Goal: Task Accomplishment & Management: Complete application form

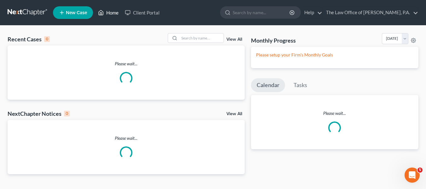
click at [111, 13] on link "Home" at bounding box center [108, 12] width 27 height 11
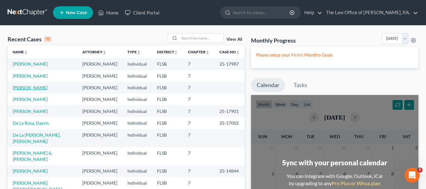
click at [36, 89] on link "[PERSON_NAME]" at bounding box center [30, 87] width 35 height 5
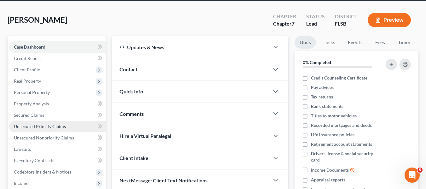
scroll to position [32, 0]
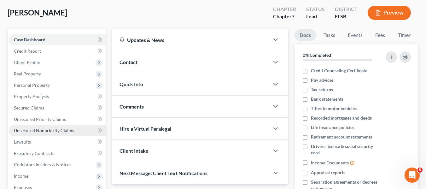
click at [45, 128] on span "Unsecured Nonpriority Claims" at bounding box center [44, 130] width 60 height 5
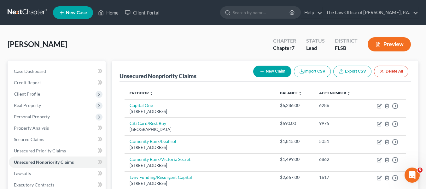
click at [281, 69] on button "New Claim" at bounding box center [272, 72] width 38 height 12
select select "0"
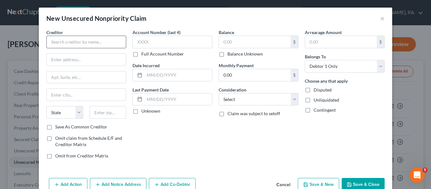
click at [92, 49] on div "Creditor * State [US_STATE] AK AR AZ CA CO [GEOGRAPHIC_DATA] DE DC [GEOGRAPHIC_…" at bounding box center [86, 76] width 80 height 95
click at [94, 41] on input "text" at bounding box center [86, 42] width 80 height 13
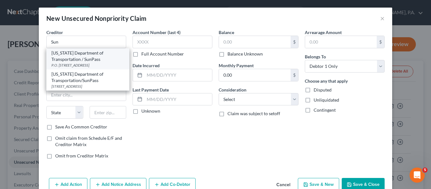
click at [96, 57] on div "[US_STATE] Department of Transportation / SunPass" at bounding box center [87, 56] width 73 height 13
type input "[US_STATE] Department of Transportation / SunPass"
type input "P.O. Box 447"
type input "Ocoee"
select select "9"
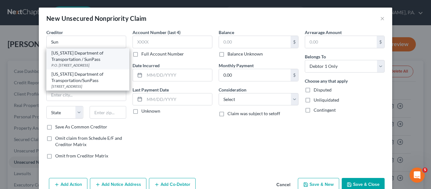
type input "34761"
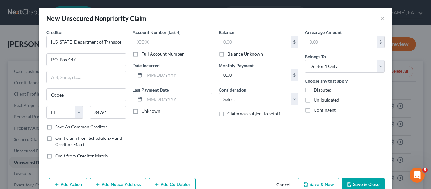
click at [148, 42] on input "text" at bounding box center [173, 42] width 80 height 13
type input "511I"
drag, startPoint x: 155, startPoint y: 38, endPoint x: 106, endPoint y: 36, distance: 49.0
click at [106, 38] on div "Creditor * [US_STATE] Department of Transportation / SunPass P.O. Box 447 Ocoee…" at bounding box center [215, 96] width 345 height 135
type input "11IC"
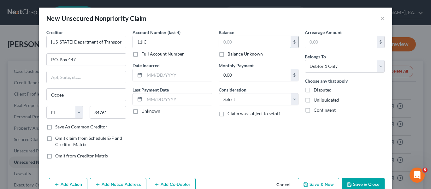
click at [246, 39] on input "text" at bounding box center [255, 42] width 72 height 12
type input "466.02"
click at [180, 122] on div "Account Number (last 4) 11IC Full Account Number Date Incurred Last Payment Dat…" at bounding box center [172, 96] width 86 height 135
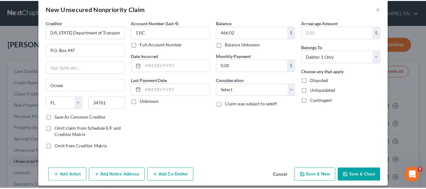
scroll to position [15, 0]
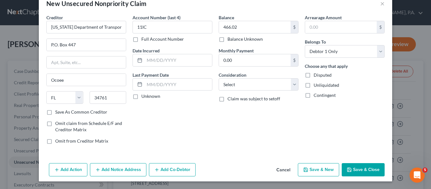
click at [377, 167] on button "Save & Close" at bounding box center [363, 169] width 43 height 13
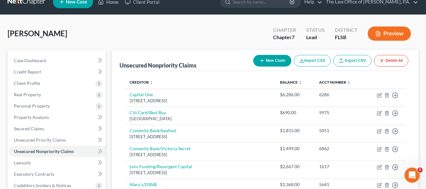
scroll to position [0, 0]
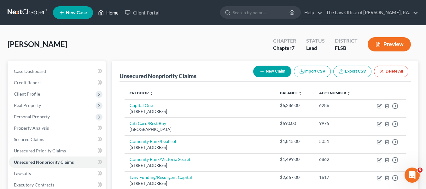
click at [111, 13] on link "Home" at bounding box center [108, 12] width 27 height 11
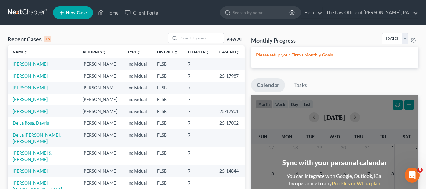
click at [26, 77] on link "[PERSON_NAME]" at bounding box center [30, 75] width 35 height 5
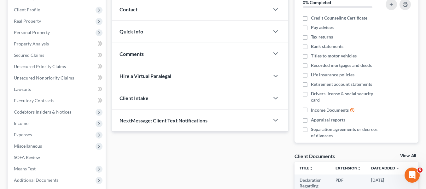
scroll to position [95, 0]
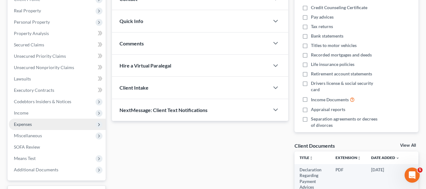
click at [36, 124] on span "Expenses" at bounding box center [57, 124] width 97 height 11
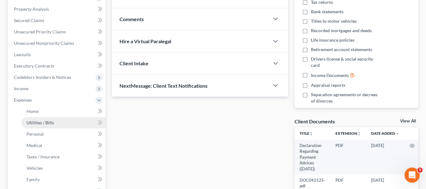
scroll to position [126, 0]
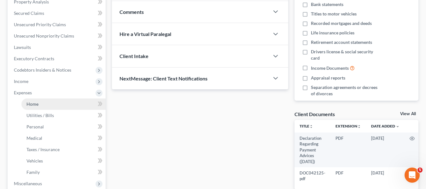
click at [38, 105] on span "Home" at bounding box center [33, 103] width 12 height 5
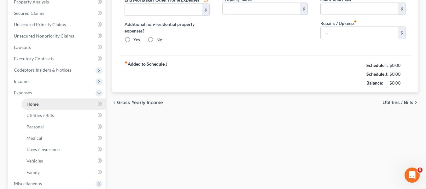
type input "0.00"
radio input "true"
type input "0.00"
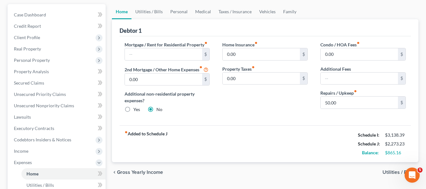
scroll to position [63, 0]
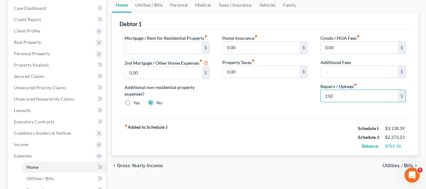
type input "150"
click at [277, 107] on div "Home Insurance fiber_manual_record 0.00 $ Property Taxes fiber_manual_record 0.…" at bounding box center [265, 73] width 98 height 77
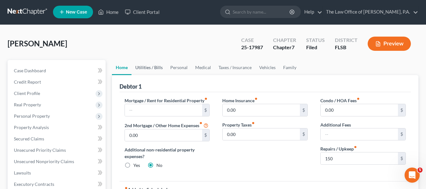
scroll to position [0, 0]
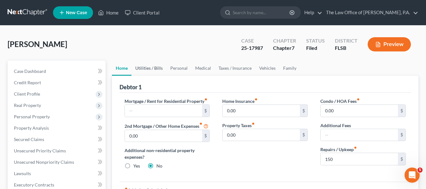
click at [149, 66] on link "Utilities / Bills" at bounding box center [149, 68] width 35 height 15
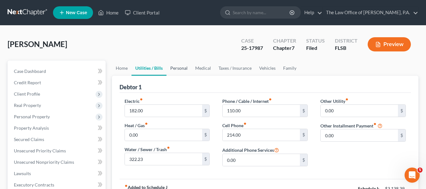
click at [180, 70] on link "Personal" at bounding box center [179, 68] width 25 height 15
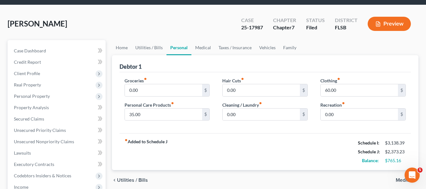
scroll to position [32, 0]
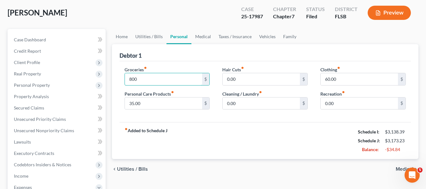
type input "800"
click at [252, 138] on div "fiber_manual_record Added to Schedule J Schedule I: $3,138.39 Schedule J: $3,17…" at bounding box center [266, 140] width 292 height 37
click at [242, 35] on link "Taxes / Insurance" at bounding box center [235, 36] width 41 height 15
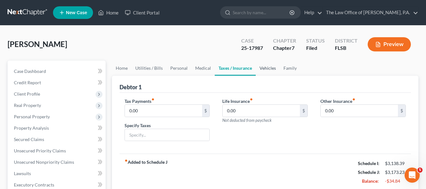
click at [262, 71] on link "Vehicles" at bounding box center [268, 68] width 24 height 15
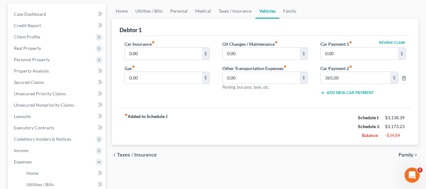
scroll to position [63, 0]
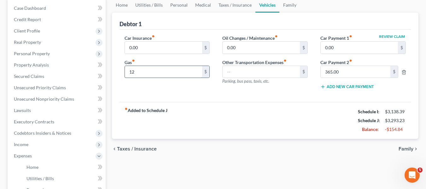
type input "1"
click at [247, 73] on input "text" at bounding box center [261, 72] width 77 height 12
type input "120"
click at [247, 93] on div "Oil Changes / Maintenance fiber_manual_record 0.00 $ Other Transportation Expen…" at bounding box center [265, 65] width 98 height 60
click at [180, 7] on link "Personal" at bounding box center [179, 4] width 25 height 15
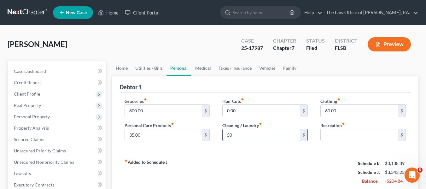
type input "5"
drag, startPoint x: 377, startPoint y: 130, endPoint x: 373, endPoint y: 131, distance: 3.5
click at [377, 130] on input "text" at bounding box center [359, 135] width 77 height 12
drag, startPoint x: 350, startPoint y: 138, endPoint x: 304, endPoint y: 130, distance: 46.5
click at [305, 131] on div "Groceries fiber_manual_record 800.00 $ Personal Care Products fiber_manual_reco…" at bounding box center [265, 122] width 294 height 49
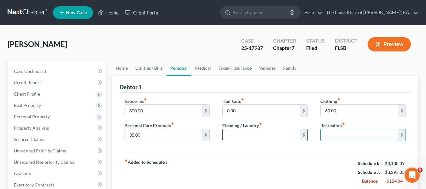
type input "0"
click at [300, 166] on div "fiber_manual_record Added to Schedule J Schedule I: $3,138.39 Schedule J: $3,34…" at bounding box center [266, 172] width 292 height 37
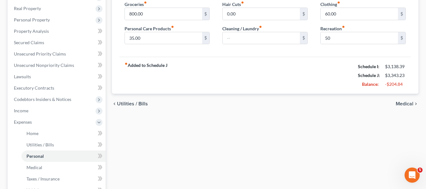
scroll to position [126, 0]
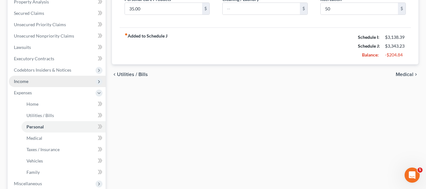
click at [31, 84] on span "Income" at bounding box center [57, 81] width 97 height 11
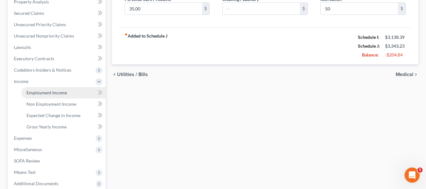
click at [33, 92] on span "Employment Income" at bounding box center [47, 92] width 40 height 5
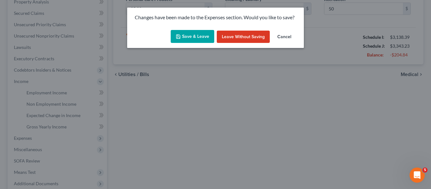
click at [189, 40] on button "Save & Leave" at bounding box center [193, 36] width 44 height 13
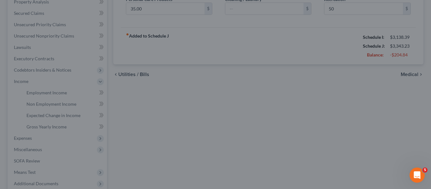
type input "50.00"
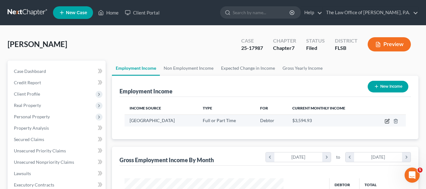
click at [387, 120] on icon "button" at bounding box center [387, 121] width 5 height 5
select select "0"
select select "9"
select select "2"
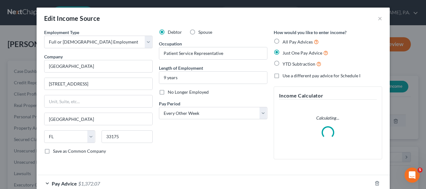
scroll to position [113, 174]
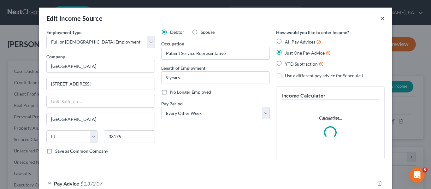
click at [380, 17] on button "×" at bounding box center [382, 19] width 4 height 8
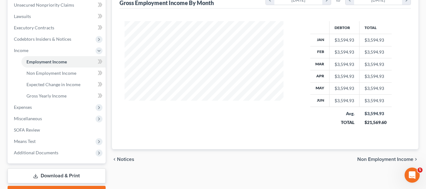
scroll to position [158, 0]
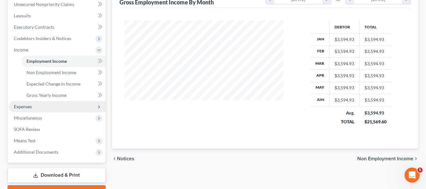
click at [37, 104] on span "Expenses" at bounding box center [57, 106] width 97 height 11
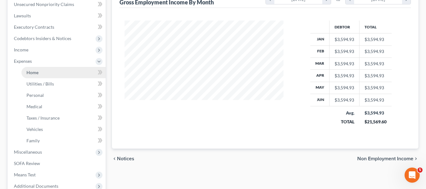
click at [37, 74] on span "Home" at bounding box center [33, 72] width 12 height 5
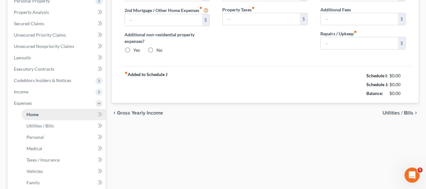
type input "0.00"
radio input "true"
type input "0.00"
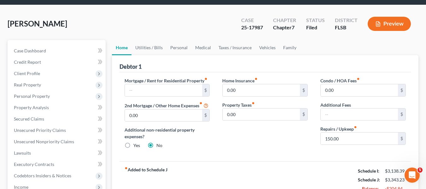
scroll to position [32, 0]
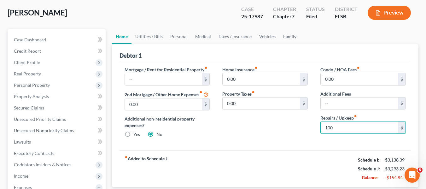
type input "100"
click at [301, 124] on div "Home Insurance fiber_manual_record 0.00 $ Property Taxes fiber_manual_record 0.…" at bounding box center [265, 104] width 98 height 77
click at [155, 37] on link "Utilities / Bills" at bounding box center [149, 36] width 35 height 15
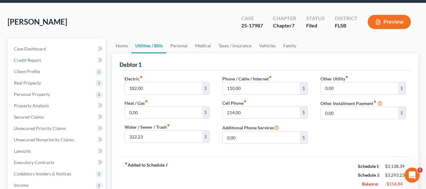
scroll to position [32, 0]
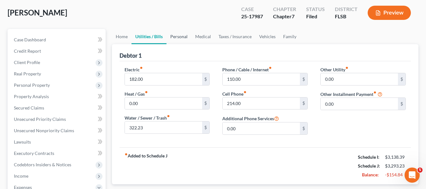
click at [177, 38] on link "Personal" at bounding box center [179, 36] width 25 height 15
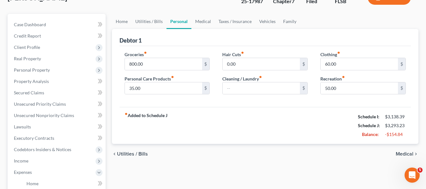
scroll to position [63, 0]
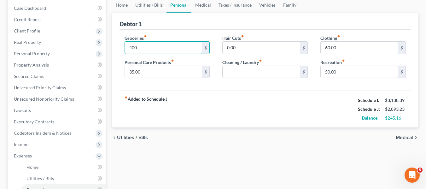
type input "400"
click at [232, 113] on div "fiber_manual_record Added to Schedule J Schedule I: $3,138.39 Schedule J: $2,89…" at bounding box center [266, 109] width 292 height 37
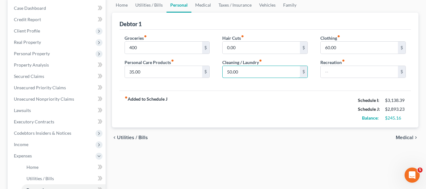
type input "50.00"
click at [287, 95] on div "fiber_manual_record Added to Schedule J Schedule I: $3,138.39 Schedule J: $2,89…" at bounding box center [266, 109] width 292 height 37
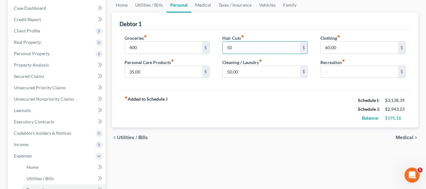
type input "50"
click at [211, 113] on div "fiber_manual_record Added to Schedule J Schedule I: $3,138.39 Schedule J: $2,94…" at bounding box center [266, 109] width 292 height 37
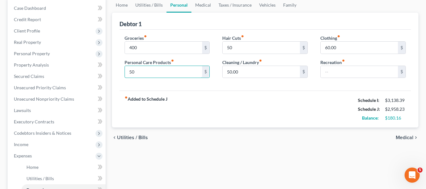
type input "50"
click at [216, 92] on div "fiber_manual_record Added to Schedule J Schedule I: $3,138.39 Schedule J: $2,95…" at bounding box center [266, 109] width 292 height 37
click at [345, 73] on input "text" at bounding box center [359, 72] width 77 height 12
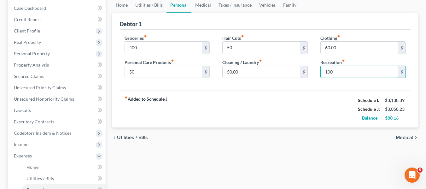
type input "100"
click at [313, 109] on div "fiber_manual_record Added to Schedule J Schedule I: $3,138.39 Schedule J: $3,05…" at bounding box center [266, 109] width 292 height 37
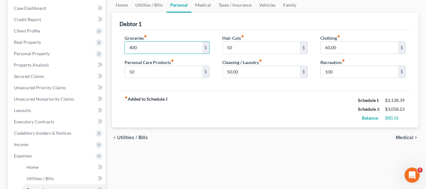
click at [263, 103] on div "fiber_manual_record Added to Schedule J Schedule I: $3,138.39 Schedule J: $3,05…" at bounding box center [266, 109] width 292 height 37
click at [207, 9] on link "Medical" at bounding box center [203, 4] width 23 height 15
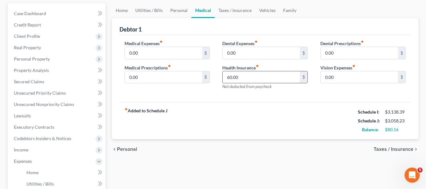
scroll to position [63, 0]
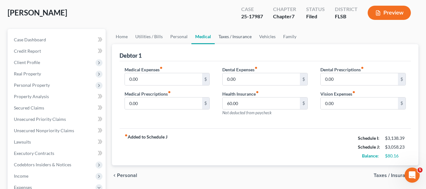
click at [241, 39] on link "Taxes / Insurance" at bounding box center [235, 36] width 41 height 15
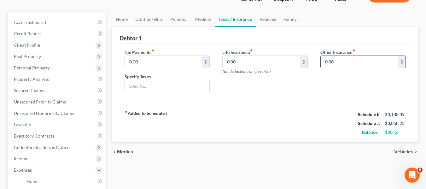
scroll to position [63, 0]
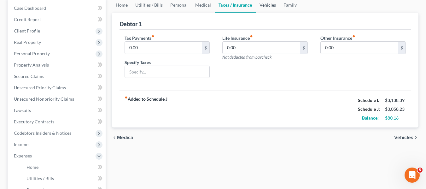
click at [272, 6] on link "Vehicles" at bounding box center [268, 4] width 24 height 15
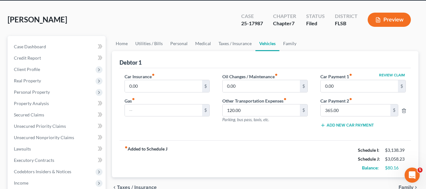
scroll to position [32, 0]
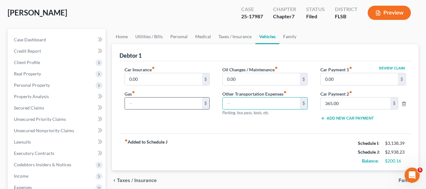
click at [143, 105] on input "text" at bounding box center [163, 104] width 77 height 12
paste input "120.00"
type input "120.00"
click at [235, 131] on div "Car Insurance fiber_manual_record 0.00 $ Gas fiber_manual_record 120.00 $ Oil C…" at bounding box center [266, 97] width 292 height 73
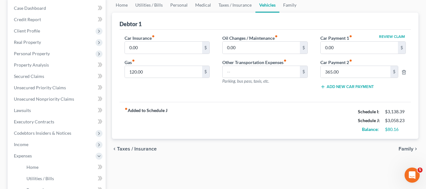
scroll to position [95, 0]
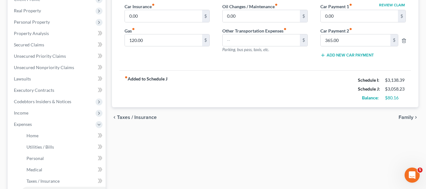
click at [408, 117] on span "Family" at bounding box center [406, 117] width 15 height 5
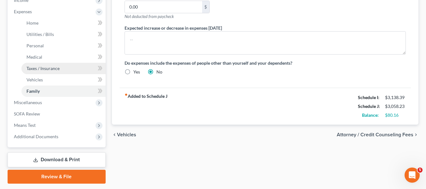
scroll to position [226, 0]
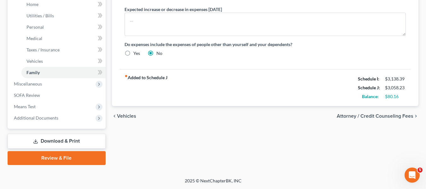
click at [73, 138] on link "Download & Print" at bounding box center [57, 141] width 98 height 15
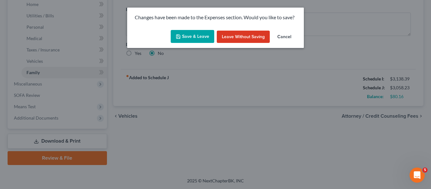
click at [188, 33] on button "Save & Leave" at bounding box center [193, 36] width 44 height 13
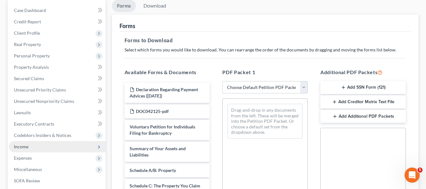
scroll to position [126, 0]
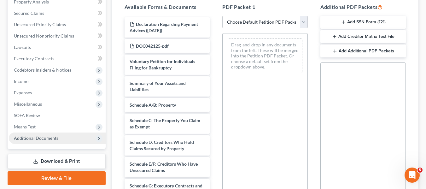
click at [51, 138] on span "Additional Documents" at bounding box center [36, 137] width 44 height 5
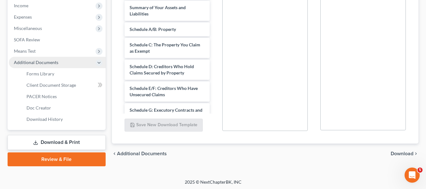
scroll to position [203, 0]
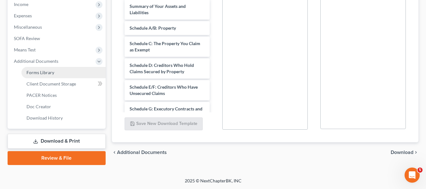
click at [48, 70] on span "Forms Library" at bounding box center [41, 72] width 28 height 5
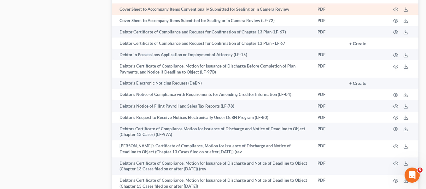
scroll to position [816, 0]
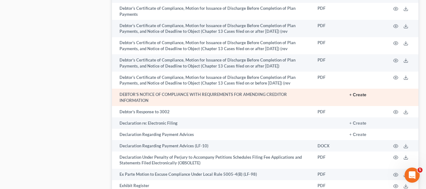
click at [357, 95] on button "+ Create" at bounding box center [358, 95] width 17 height 4
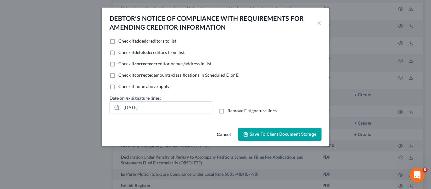
click at [118, 86] on label "Check if none above apply" at bounding box center [143, 86] width 51 height 6
click at [121, 86] on input "Check if none above apply" at bounding box center [123, 85] width 4 height 4
checkbox input "true"
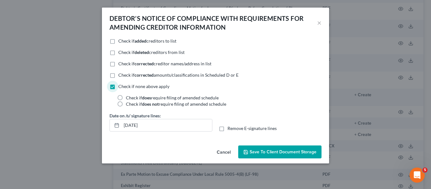
click at [126, 98] on label "Check if does require filing of amended schedule" at bounding box center [172, 98] width 93 height 6
click at [128, 98] on input "Check if does require filing of amended schedule" at bounding box center [130, 97] width 4 height 4
radio input "true"
click at [294, 149] on span "Save to Client Document Storage" at bounding box center [283, 151] width 67 height 5
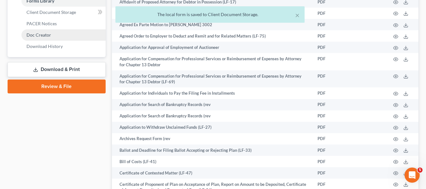
scroll to position [216, 0]
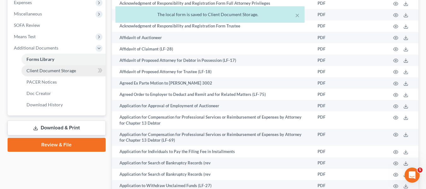
click at [57, 72] on span "Client Document Storage" at bounding box center [52, 70] width 50 height 5
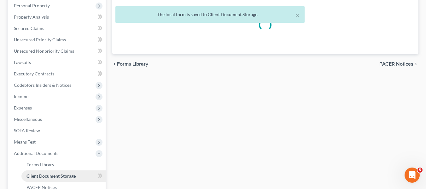
select select "9"
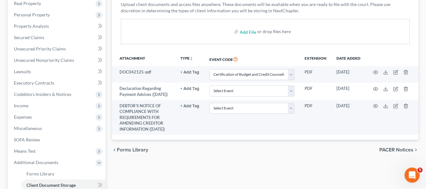
scroll to position [126, 0]
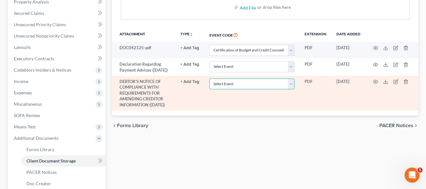
click at [249, 90] on select "Select Event 20 Largest Unsecured Creditors Affidavit Notice of Case Reassignme…" at bounding box center [252, 84] width 85 height 11
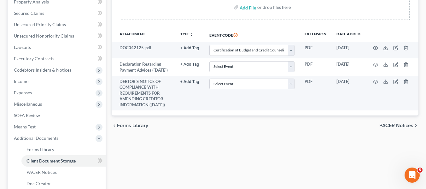
click at [342, 136] on div "chevron_left Forms Library PACER Notices chevron_right" at bounding box center [265, 125] width 307 height 20
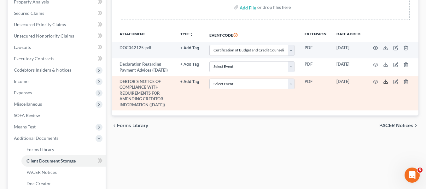
click at [387, 84] on icon at bounding box center [385, 81] width 5 height 5
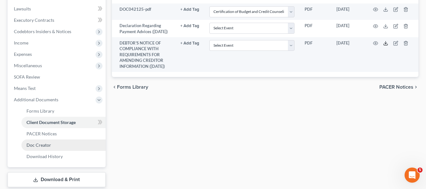
scroll to position [203, 0]
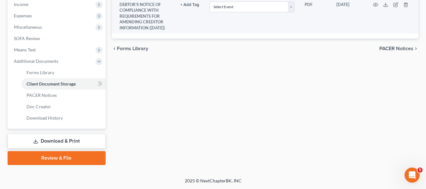
click at [59, 141] on link "Download & Print" at bounding box center [57, 141] width 98 height 15
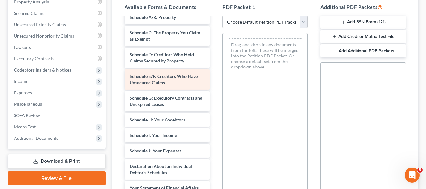
scroll to position [126, 0]
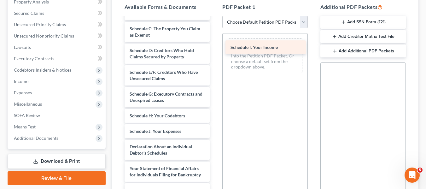
drag, startPoint x: 175, startPoint y: 136, endPoint x: 279, endPoint y: 44, distance: 138.8
click at [215, 44] on div "Schedule I: Your Income DEBTOR’S NOTICE OF COMPLIANCE WITH REQUIREMENTS FOR AME…" at bounding box center [168, 98] width 96 height 415
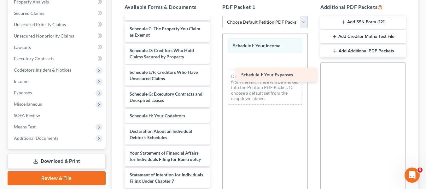
drag, startPoint x: 166, startPoint y: 137, endPoint x: 274, endPoint y: 63, distance: 131.1
click at [215, 62] on div "Schedule J: Your Expenses DEBTOR’S NOTICE OF COMPLIANCE WITH REQUIREMENTS FOR A…" at bounding box center [168, 90] width 96 height 399
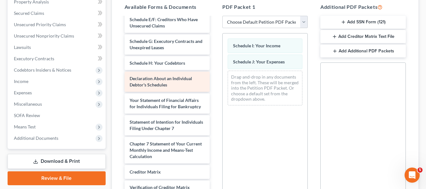
scroll to position [189, 0]
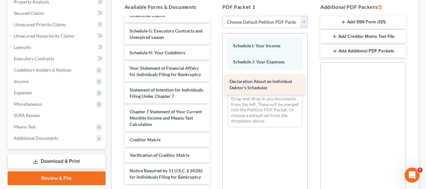
drag, startPoint x: 173, startPoint y: 75, endPoint x: 261, endPoint y: 81, distance: 87.9
click at [215, 81] on div "Declaration About an Individual Debtor's Schedules DEBTOR’S NOTICE OF COMPLIANC…" at bounding box center [168, 17] width 96 height 378
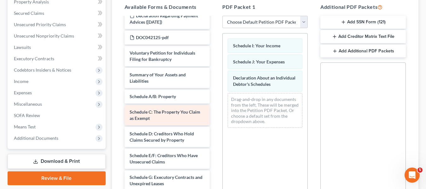
scroll to position [32, 0]
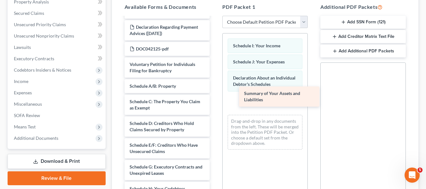
drag, startPoint x: 146, startPoint y: 96, endPoint x: 263, endPoint y: 98, distance: 116.1
click at [215, 98] on div "Summary of Your Assets and Liabilities DEBTOR’S NOTICE OF COMPLIANCE WITH REQUI…" at bounding box center [168, 164] width 96 height 356
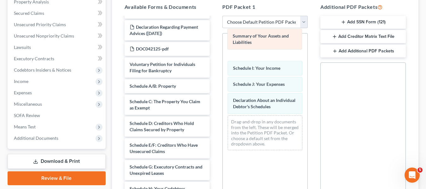
drag, startPoint x: 261, startPoint y: 103, endPoint x: 261, endPoint y: 39, distance: 63.1
click at [261, 39] on div "Summary of Your Assets and Liabilities Summary of Your Assets and Liabilities S…" at bounding box center [265, 94] width 85 height 122
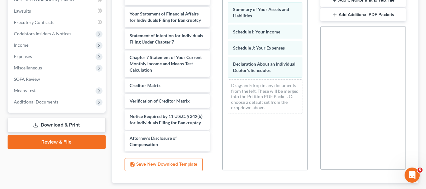
scroll to position [201, 0]
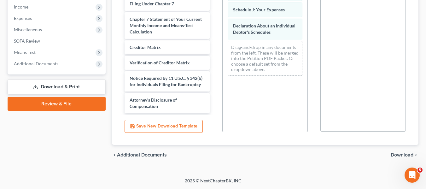
click at [394, 155] on span "Download" at bounding box center [402, 154] width 23 height 5
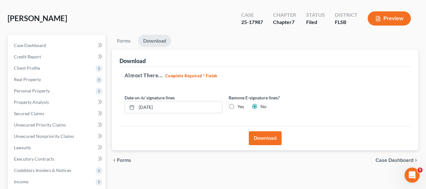
scroll to position [63, 0]
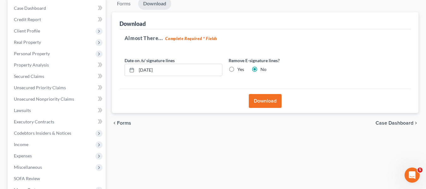
click at [128, 123] on span "Forms" at bounding box center [124, 123] width 14 height 5
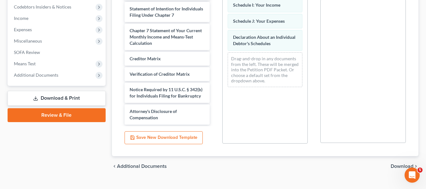
scroll to position [201, 0]
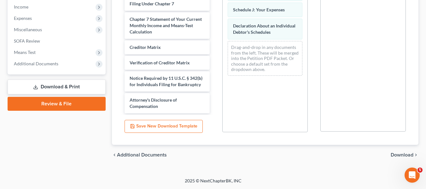
click at [399, 152] on span "Download" at bounding box center [402, 154] width 23 height 5
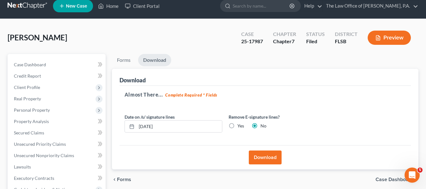
scroll to position [0, 0]
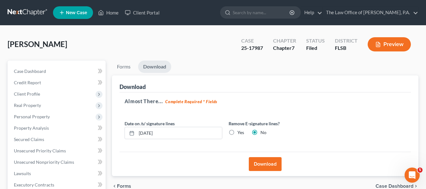
click at [268, 167] on button "Download" at bounding box center [265, 164] width 33 height 14
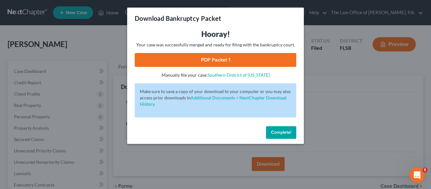
click at [221, 60] on link "PDF Packet 1" at bounding box center [216, 60] width 162 height 14
click at [281, 127] on button "Complete!" at bounding box center [281, 132] width 30 height 13
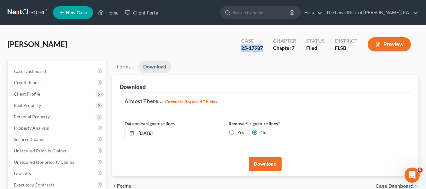
drag, startPoint x: 264, startPoint y: 48, endPoint x: 242, endPoint y: 49, distance: 21.8
click at [242, 49] on div "Case 25-17987" at bounding box center [252, 45] width 32 height 19
copy div "25-17987"
